Goal: Find specific page/section

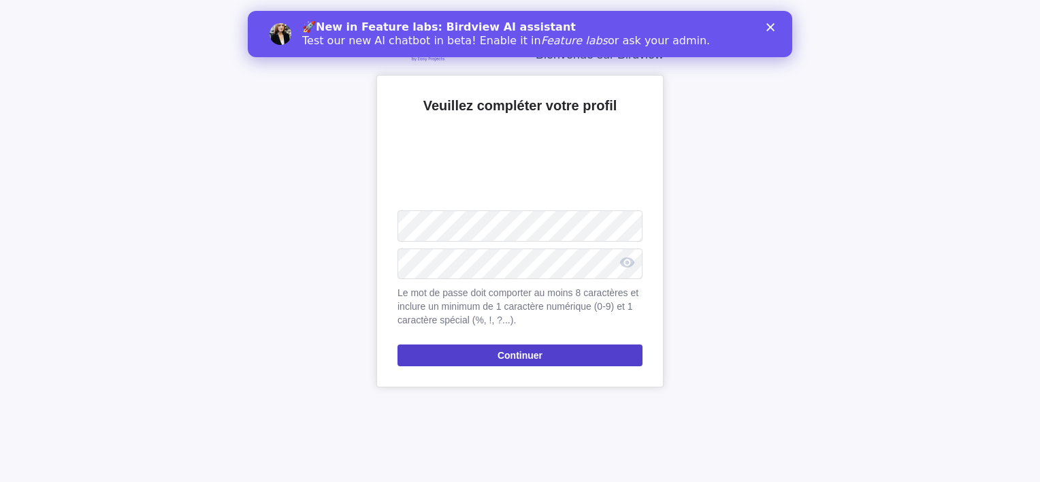
click at [515, 351] on span "Continuer" at bounding box center [519, 355] width 45 height 16
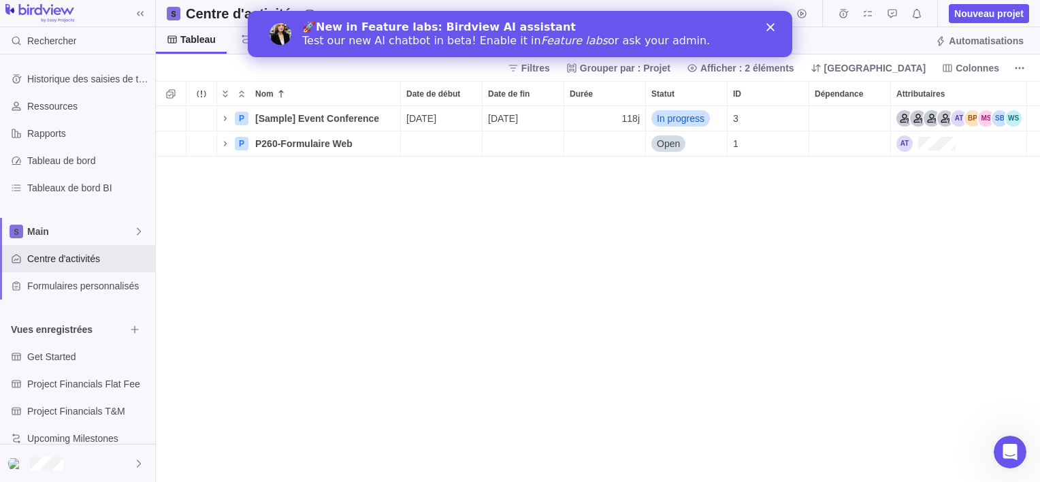
scroll to position [365, 874]
click at [336, 365] on div "2 P [Sample] Event Conference Détails [DATE] [DATE] 118j In progress 3 P P260-F…" at bounding box center [598, 294] width 884 height 376
click at [655, 339] on div "2 P [Sample] Event Conference Détails [DATE] [DATE] 118j In progress 3 P P260-F…" at bounding box center [598, 294] width 884 height 376
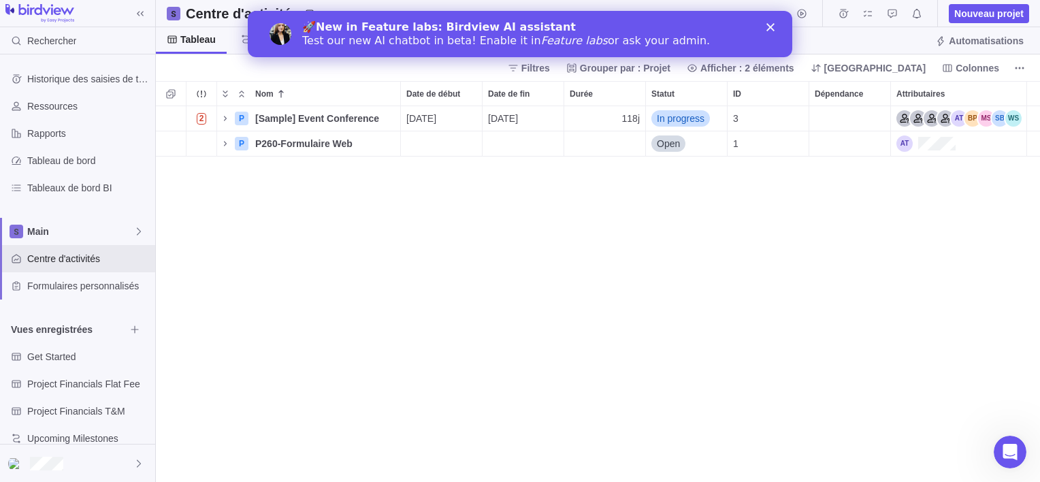
click at [655, 339] on div "2 P [Sample] Event Conference Détails [DATE] [DATE] 118j In progress 3 P P260-F…" at bounding box center [598, 294] width 884 height 376
click at [732, 378] on div "2 P [Sample] Event Conference Détails [DATE] [DATE] 118j In progress 3 P P260-F…" at bounding box center [598, 294] width 884 height 376
click at [730, 376] on div "2 P [Sample] Event Conference Détails [DATE] [DATE] 118j In progress 3 P P260-F…" at bounding box center [598, 294] width 884 height 376
